Goal: Task Accomplishment & Management: Use online tool/utility

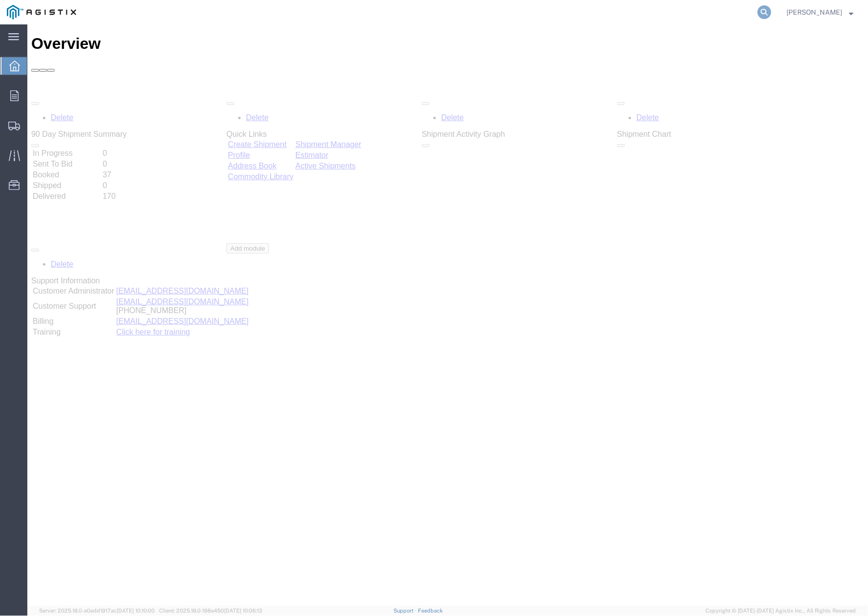
click at [764, 12] on icon at bounding box center [765, 12] width 14 height 14
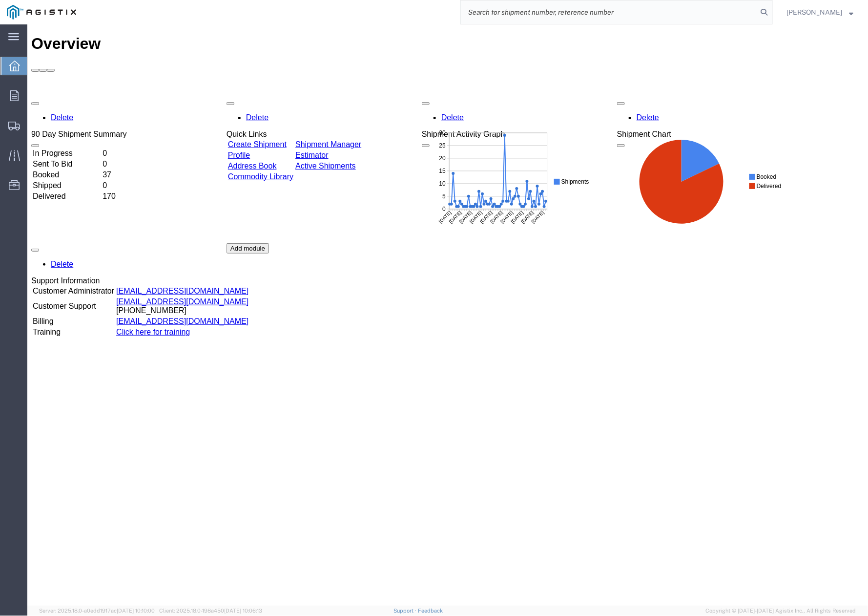
paste input "56531792"
type input "56531792"
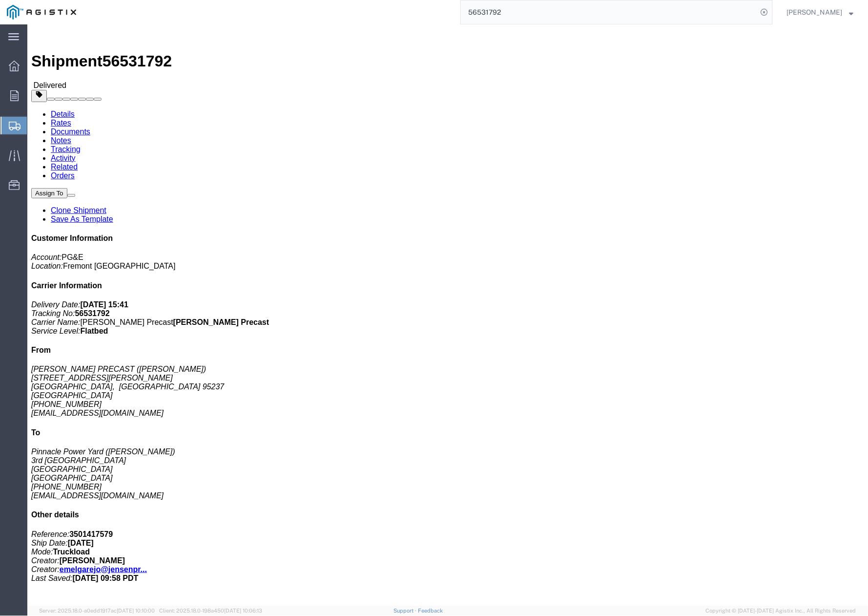
click link "Clone Shipment"
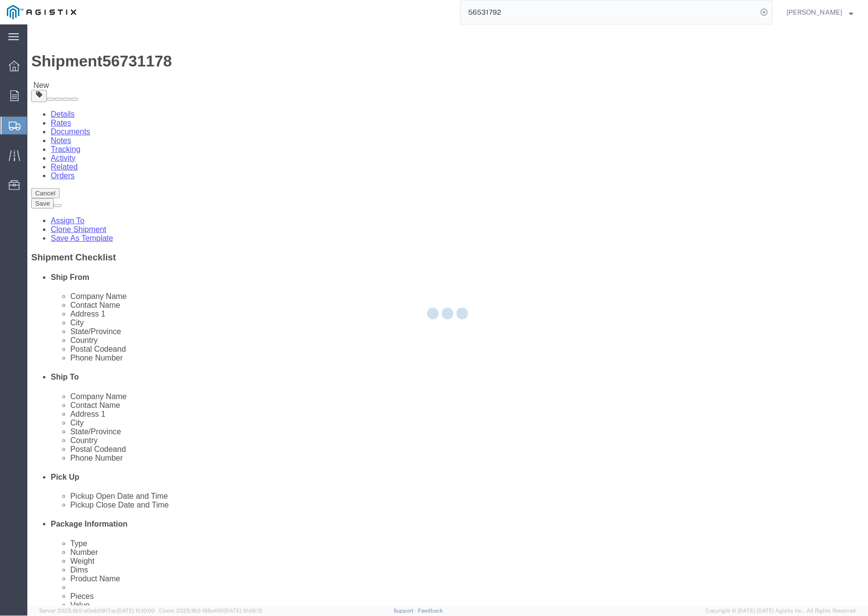
select select
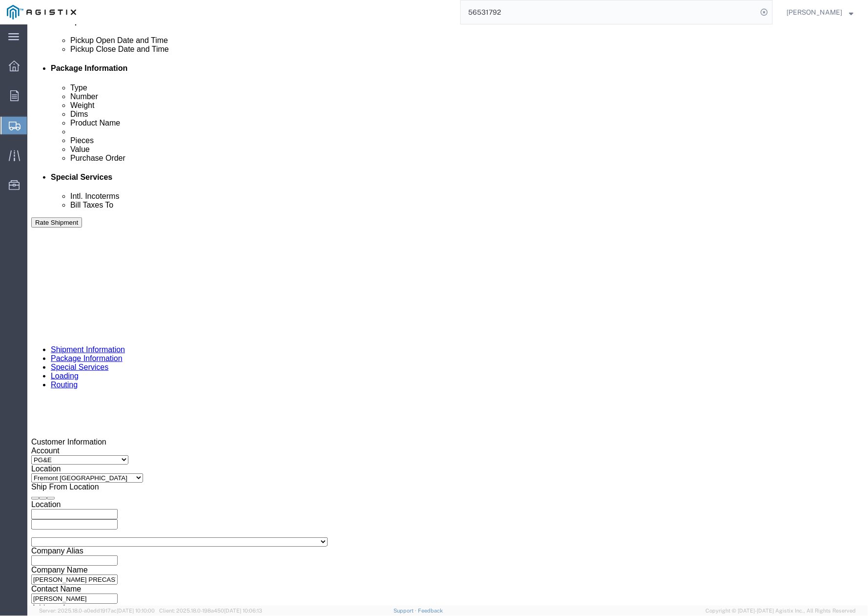
scroll to position [496, 0]
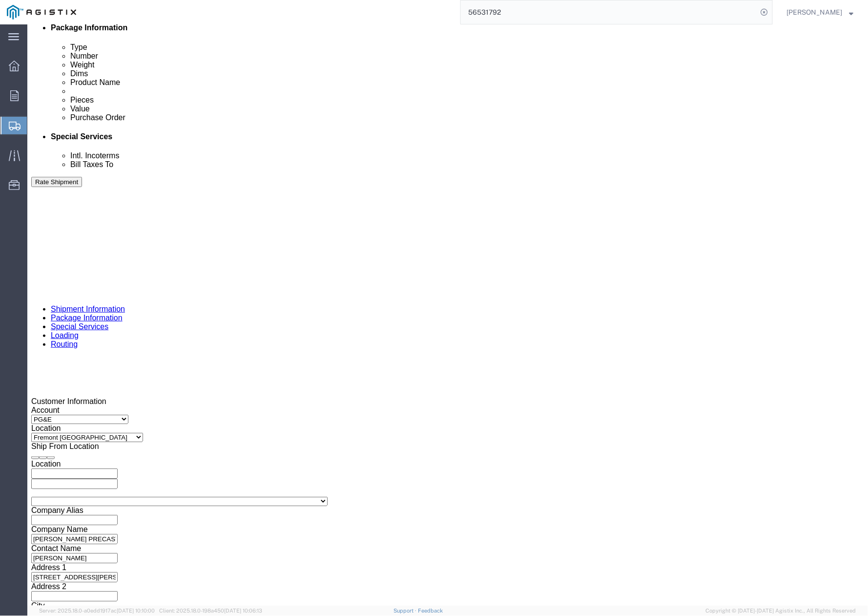
click div "[DATE] 4:15 PM"
drag, startPoint x: 268, startPoint y: 271, endPoint x: 281, endPoint y: 265, distance: 14.9
click div "Pickup Date: Pickup Start Date Pickup Start Time Pickup Open Date and Time [DAT…"
drag, startPoint x: 381, startPoint y: 244, endPoint x: 388, endPoint y: 248, distance: 7.5
click div
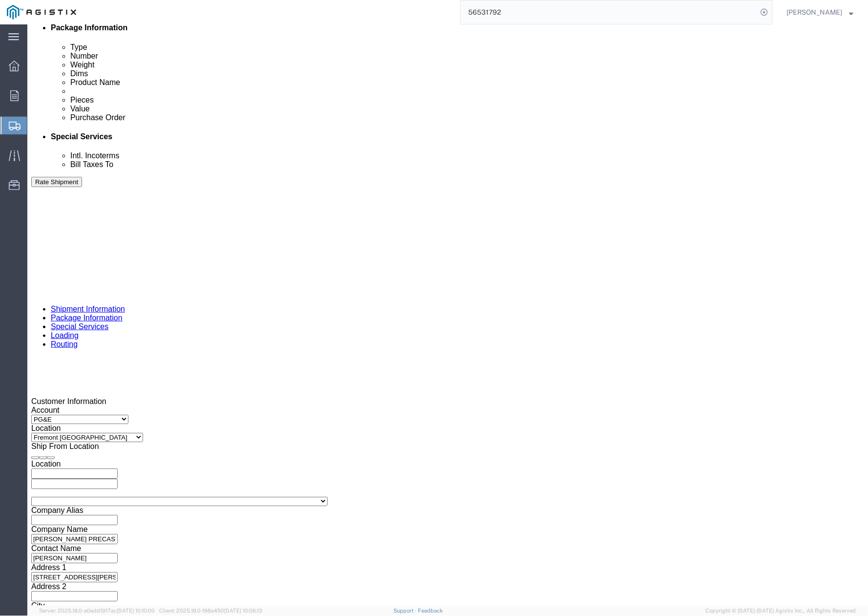
click button "Apply"
click div
click button "Apply"
drag, startPoint x: 163, startPoint y: 345, endPoint x: 112, endPoint y: 348, distance: 50.4
click div "Select Account Type Activity ID Airline Appointment Number ASN Batch Request # …"
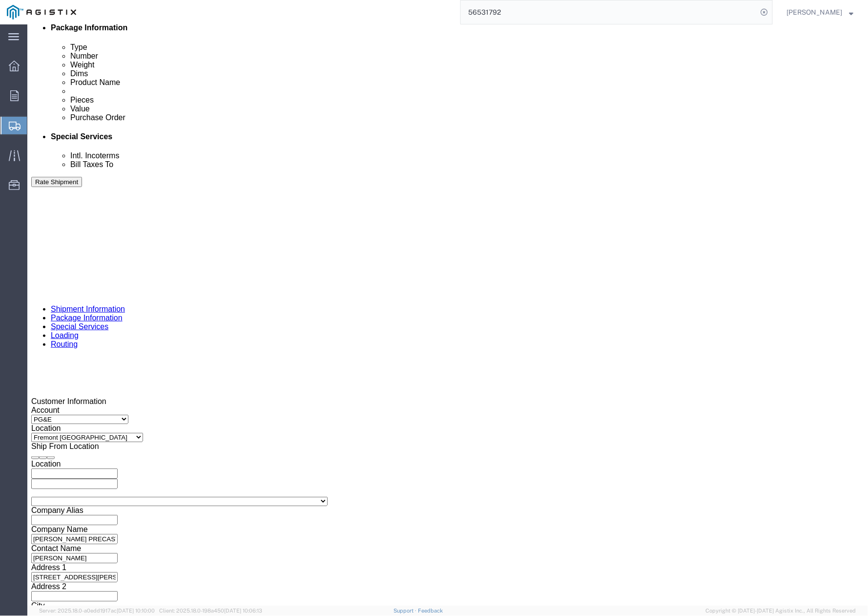
paste input "2002"
type input "3501420029"
drag, startPoint x: 358, startPoint y: 345, endPoint x: 322, endPoint y: 347, distance: 35.7
click input "403327"
paste input "7142"
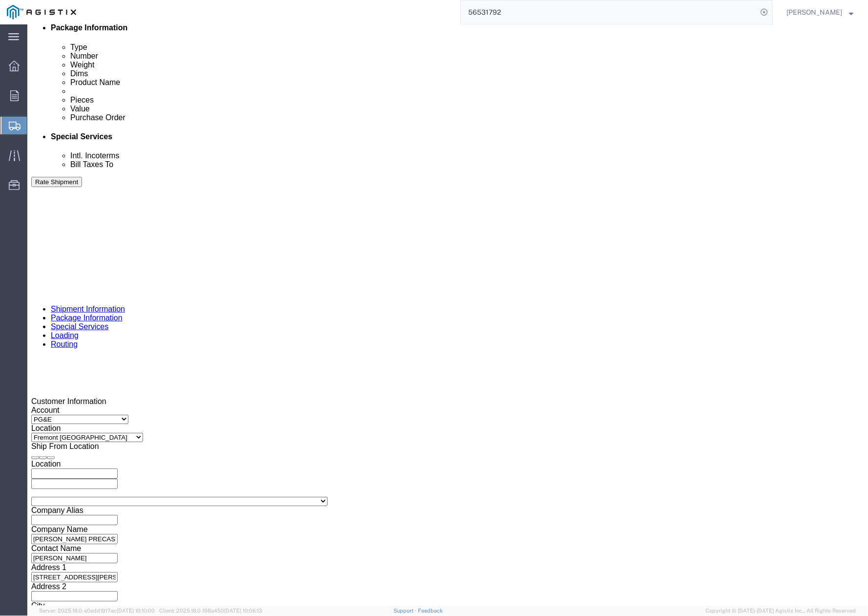
type input "407142"
click button "Continue"
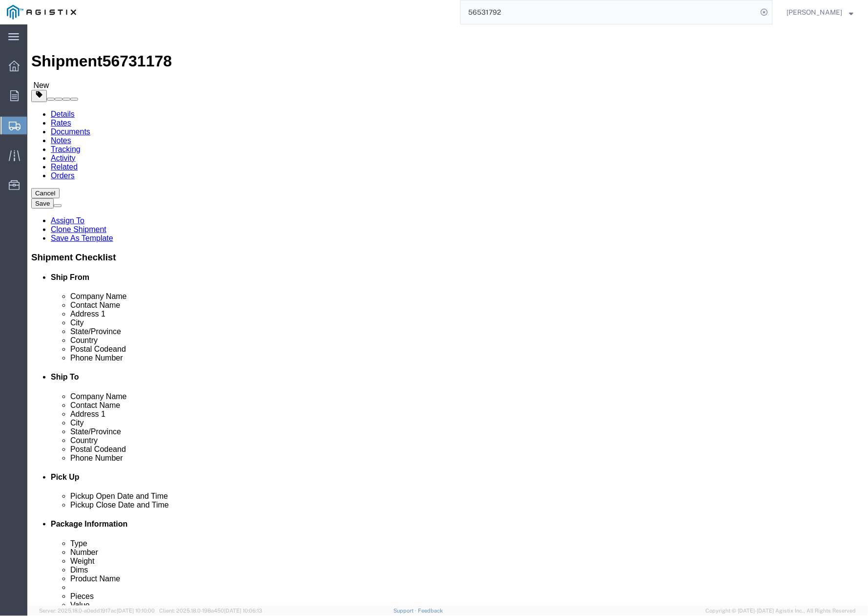
click dd "1.00 USD"
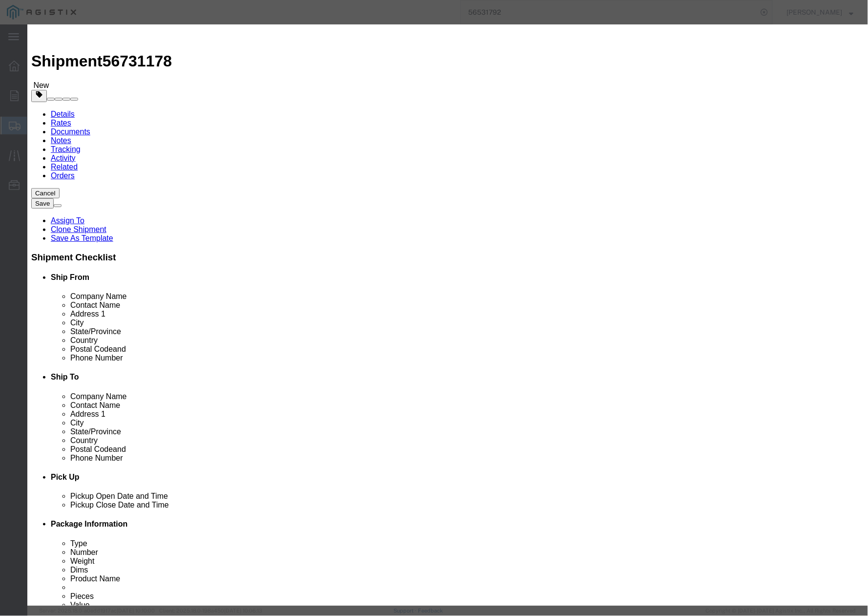
click button "Save & Close"
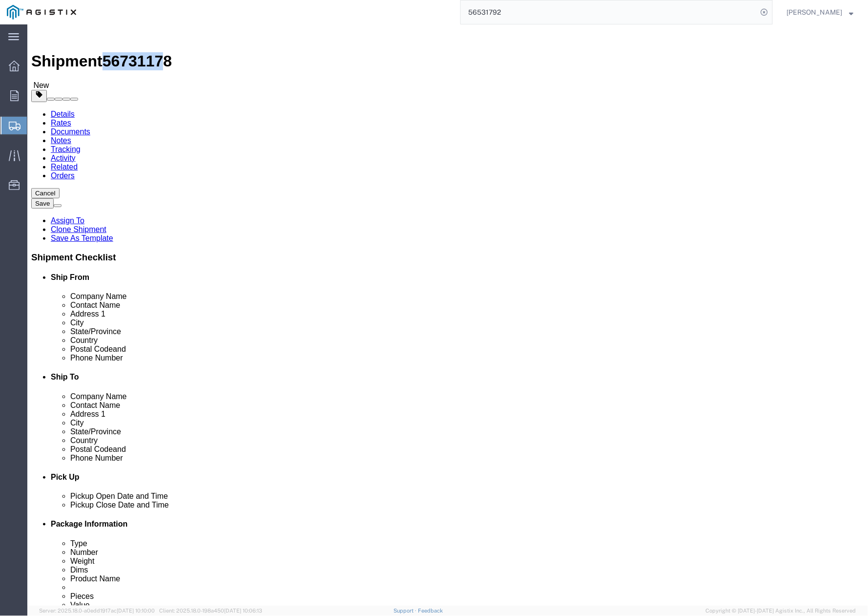
drag, startPoint x: 82, startPoint y: 14, endPoint x: 129, endPoint y: 11, distance: 47.4
click span "56731178"
click div "Shipment 56731178 New"
drag, startPoint x: 133, startPoint y: 9, endPoint x: 97, endPoint y: 11, distance: 36.6
click div "Shipment 56731178 New"
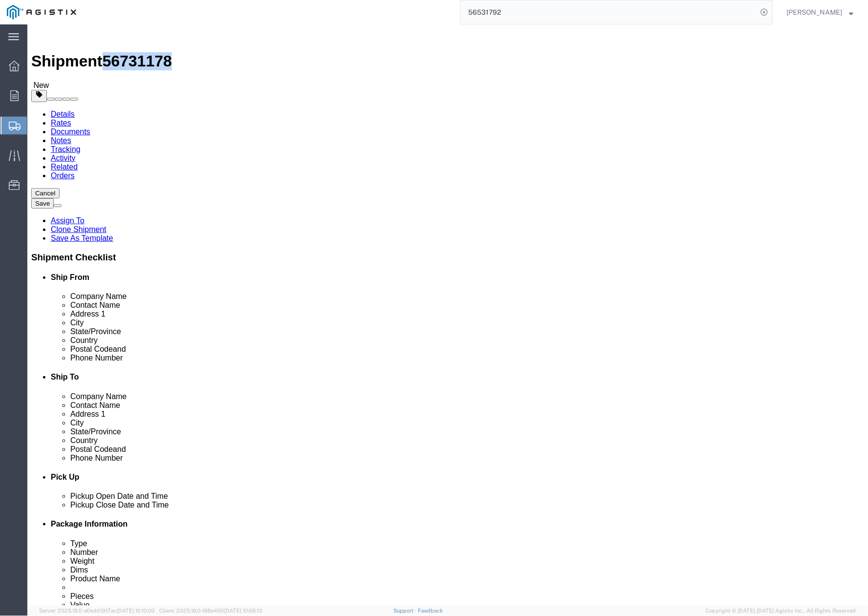
copy span "56731178"
click link "Details"
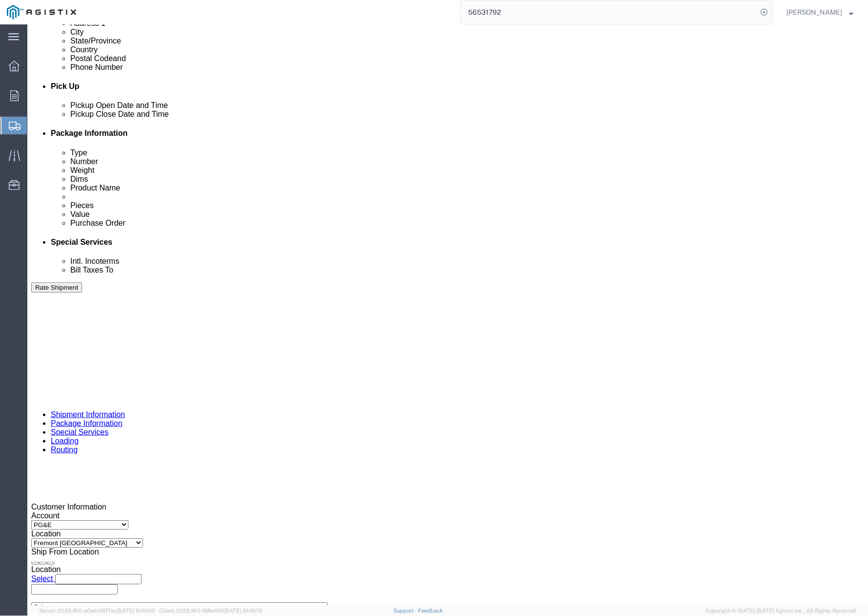
scroll to position [496, 0]
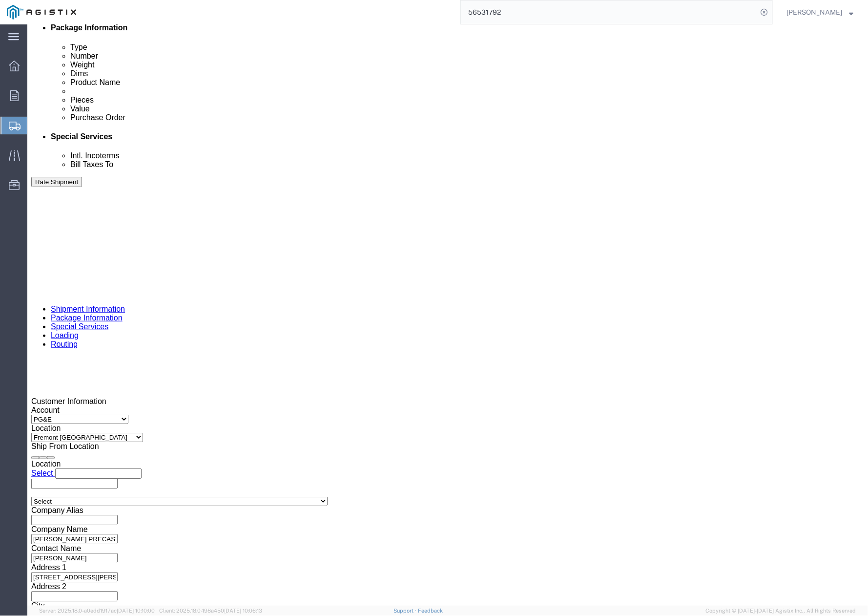
click button "Rate Shipment"
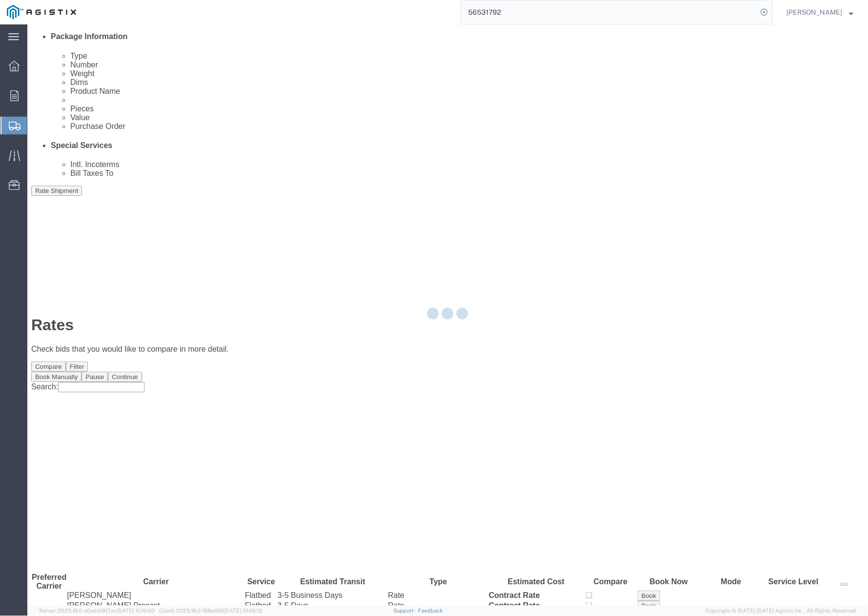
scroll to position [0, 0]
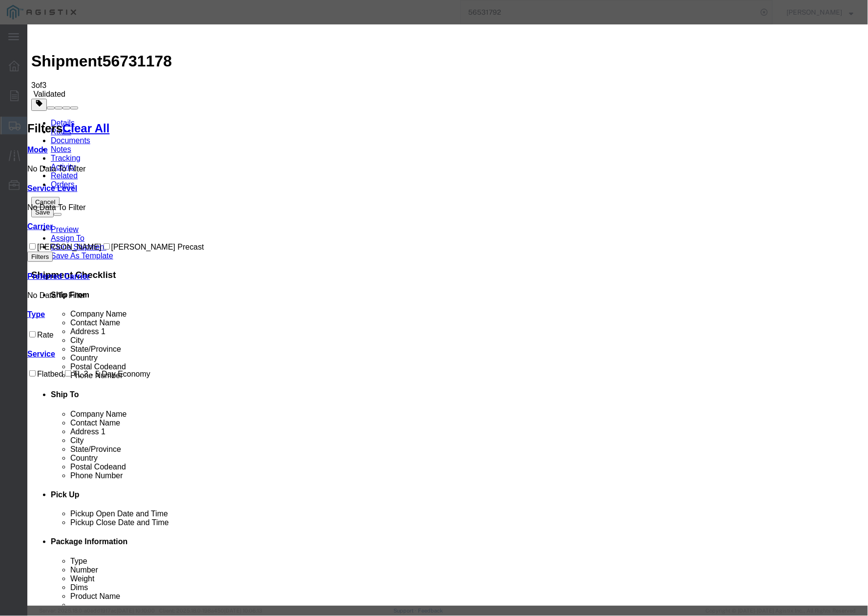
drag, startPoint x: 303, startPoint y: 94, endPoint x: 293, endPoint y: 94, distance: 9.3
paste input "56731178"
type input "56731178"
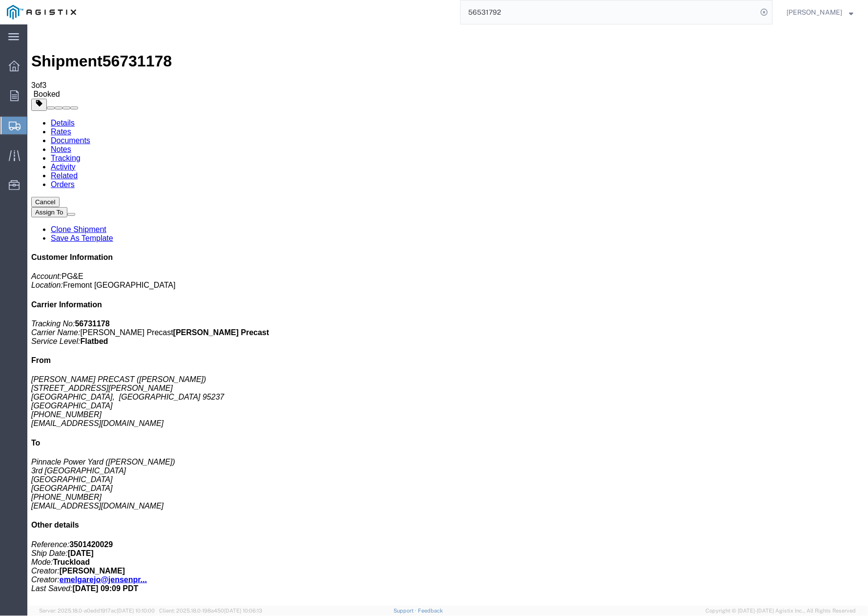
drag, startPoint x: 596, startPoint y: 286, endPoint x: 623, endPoint y: 236, distance: 56.1
